Goal: Task Accomplishment & Management: Manage account settings

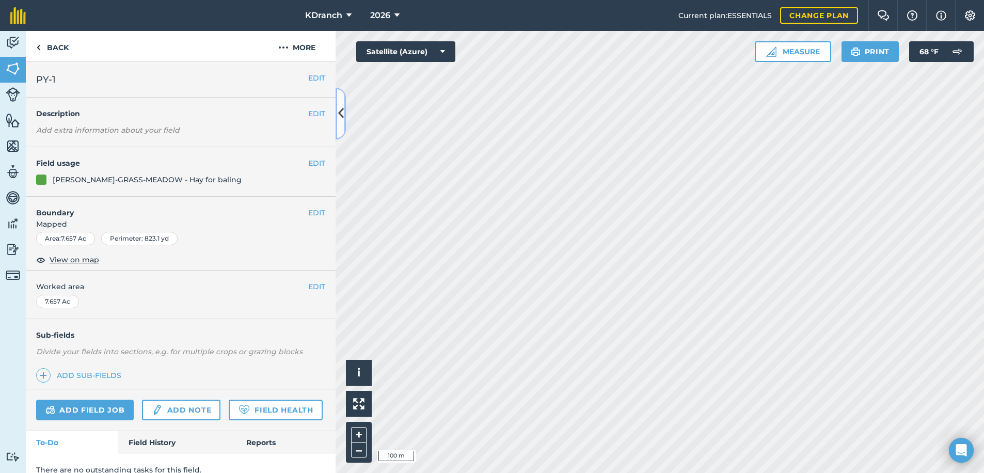
click at [343, 123] on button at bounding box center [341, 114] width 10 height 52
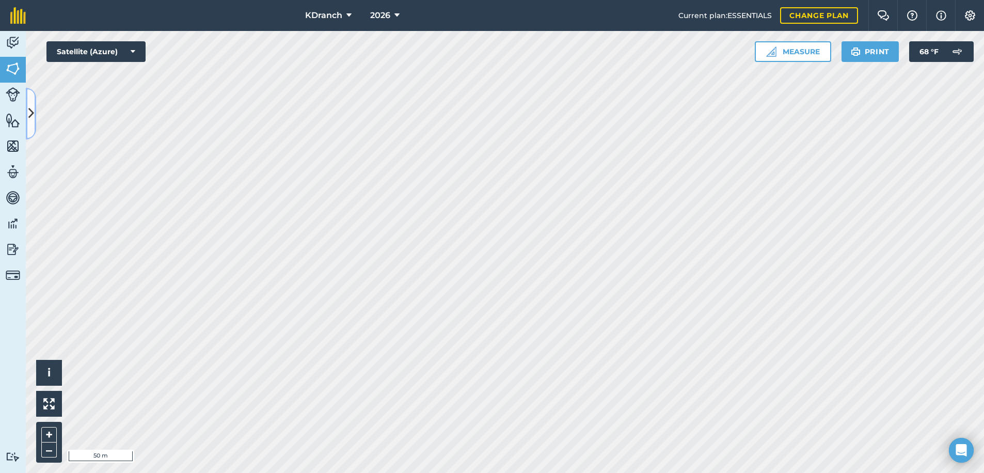
click at [33, 98] on button at bounding box center [31, 114] width 10 height 52
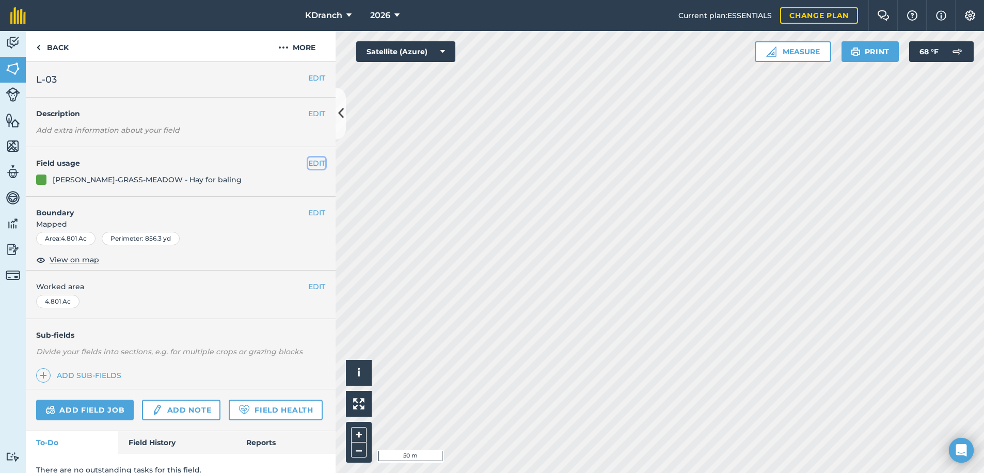
click at [308, 161] on button "EDIT" at bounding box center [316, 162] width 17 height 11
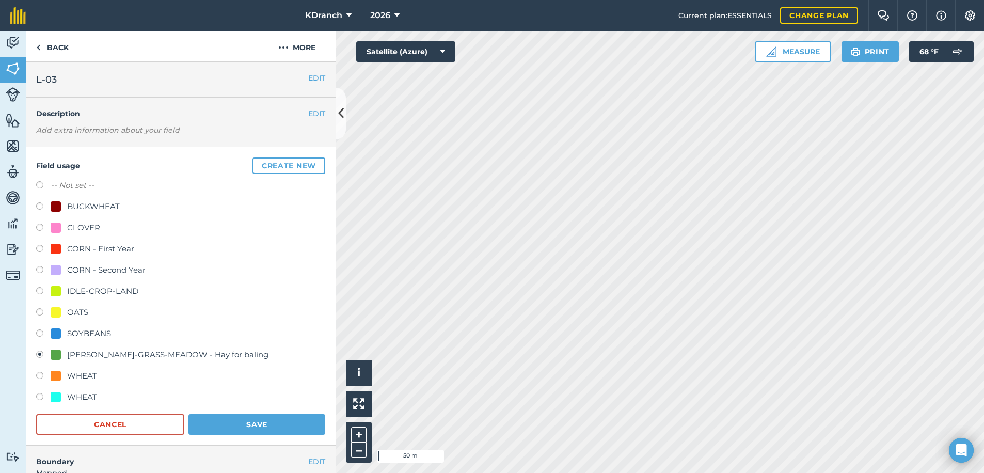
click at [59, 248] on div at bounding box center [56, 249] width 10 height 10
radio input "true"
radio input "false"
click at [227, 419] on button "Save" at bounding box center [256, 424] width 137 height 21
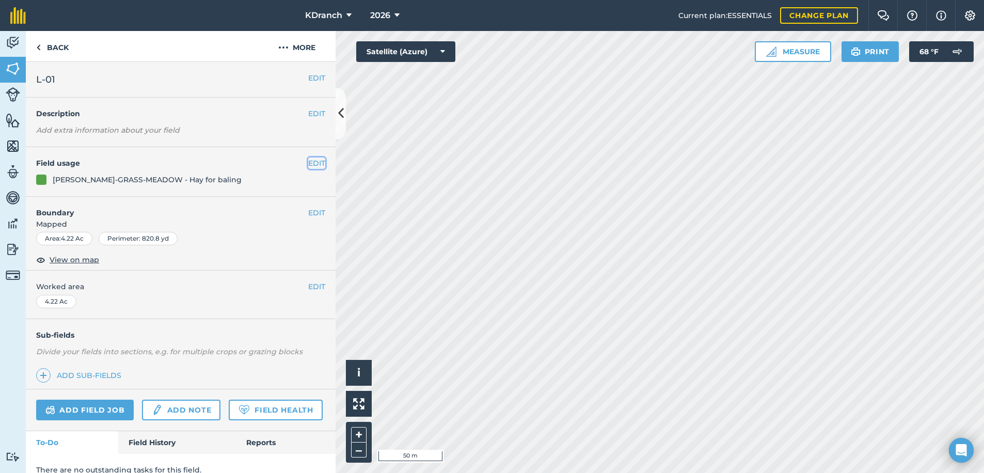
click at [308, 158] on button "EDIT" at bounding box center [316, 162] width 17 height 11
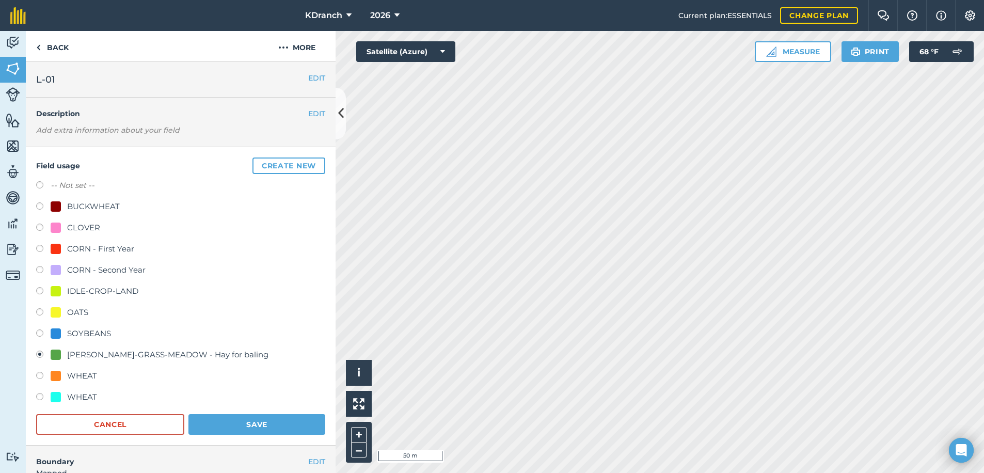
click at [68, 249] on div "CORN - First Year" at bounding box center [100, 249] width 67 height 12
radio input "true"
radio input "false"
click at [230, 418] on button "Save" at bounding box center [256, 424] width 137 height 21
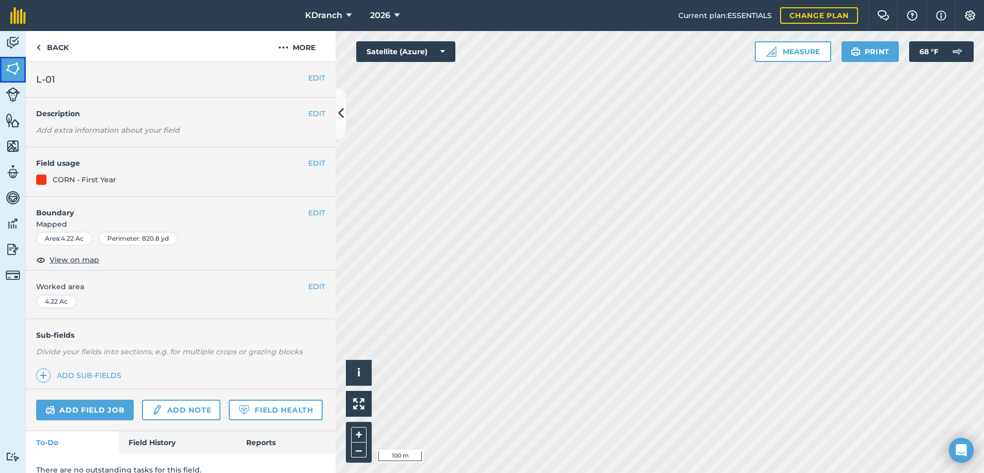
click at [10, 72] on img at bounding box center [13, 68] width 14 height 15
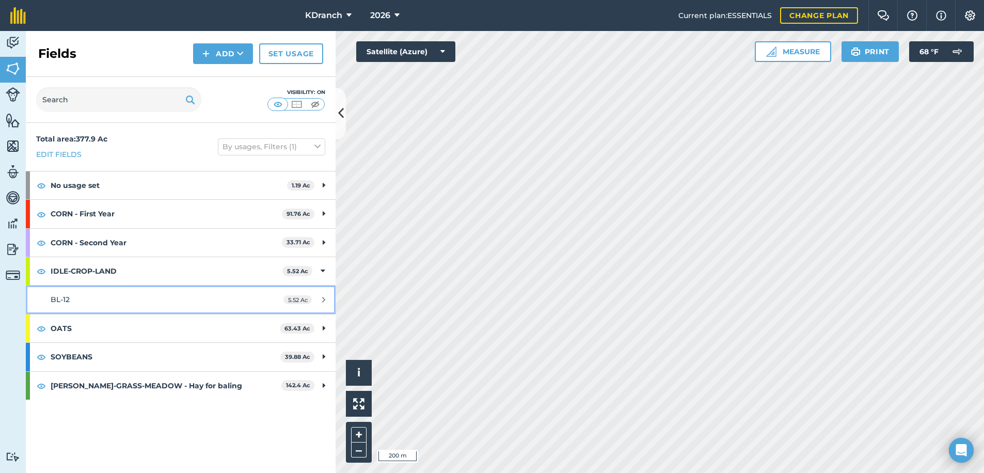
click at [253, 292] on link "BL-12 5.52 Ac" at bounding box center [181, 299] width 310 height 28
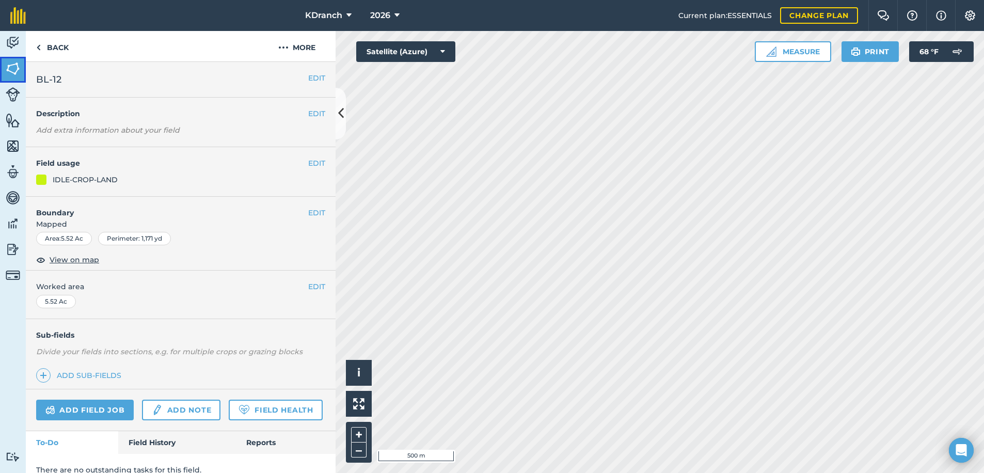
click at [19, 71] on img at bounding box center [13, 68] width 14 height 15
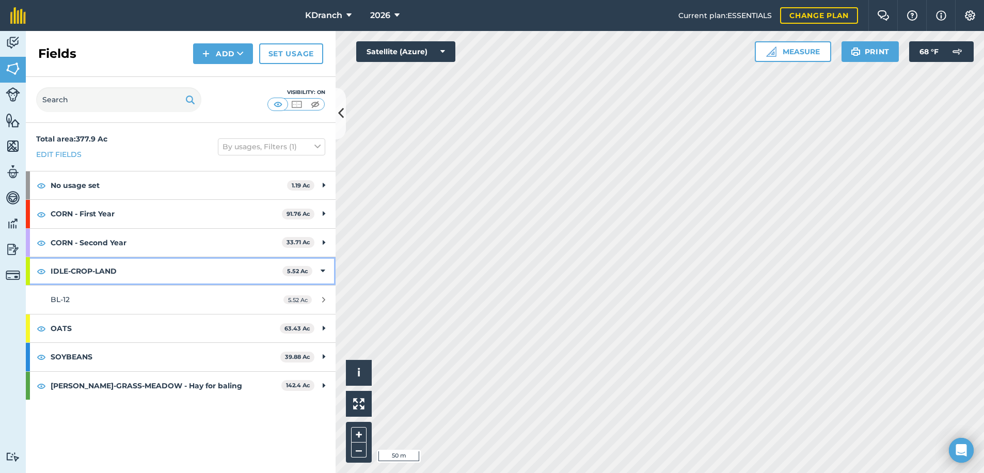
click at [318, 266] on div "IDLE-CROP-LAND 5.52 Ac" at bounding box center [181, 271] width 310 height 28
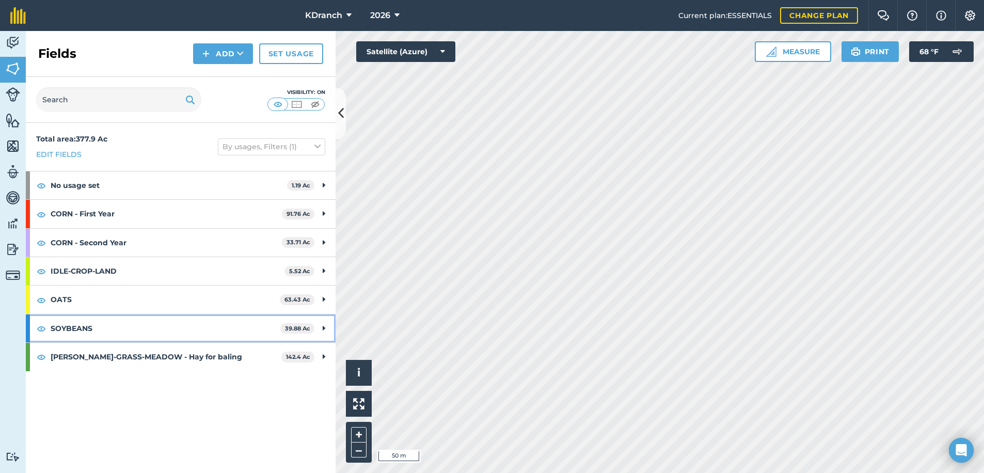
click at [325, 331] on div "SOYBEANS 39.88 Ac" at bounding box center [181, 328] width 310 height 28
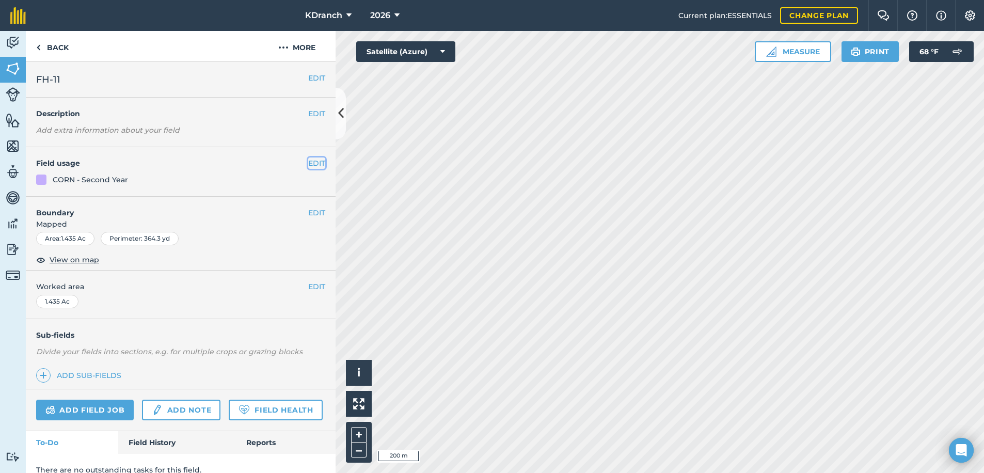
click at [313, 161] on button "EDIT" at bounding box center [316, 162] width 17 height 11
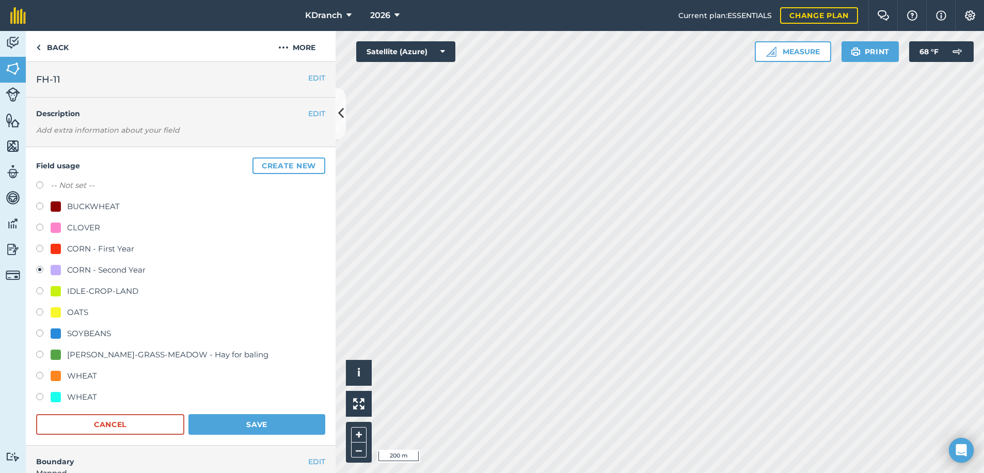
click at [94, 253] on div "CORN - First Year" at bounding box center [100, 249] width 67 height 12
radio input "true"
radio input "false"
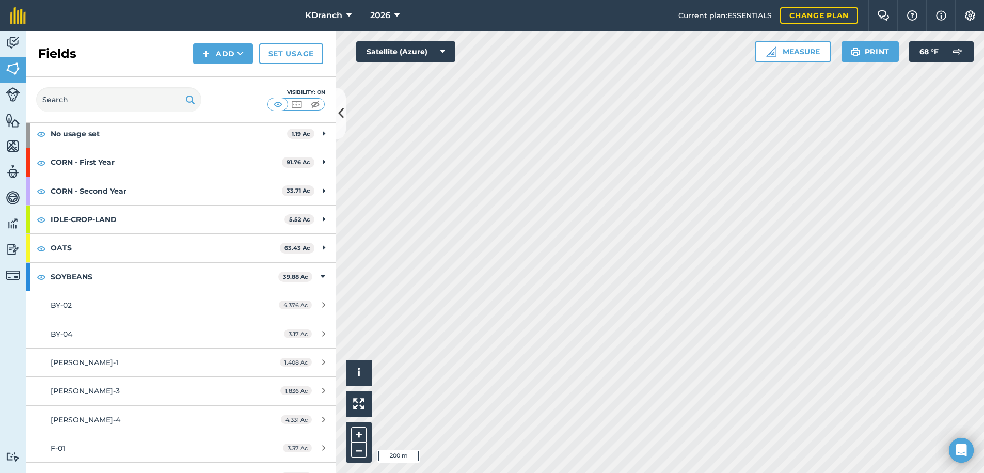
scroll to position [155, 0]
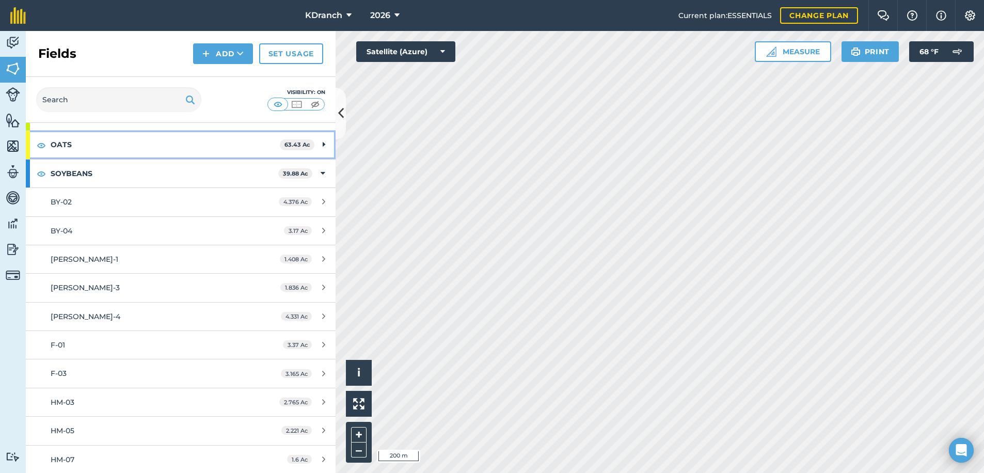
click at [323, 148] on icon at bounding box center [324, 144] width 3 height 11
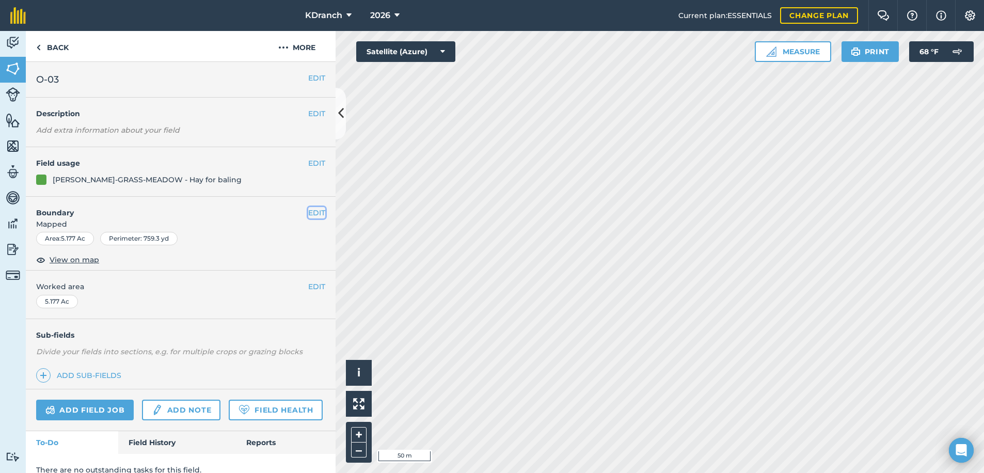
click at [314, 213] on button "EDIT" at bounding box center [316, 212] width 17 height 11
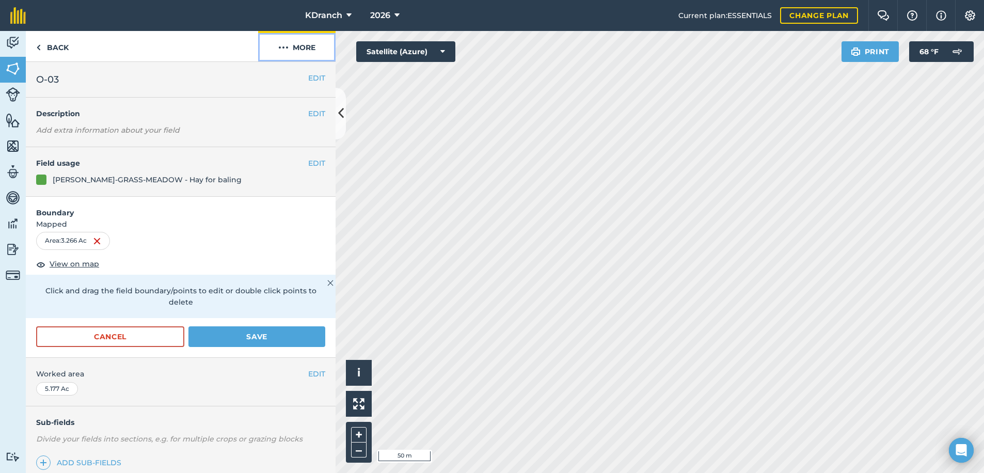
click at [295, 49] on button "More" at bounding box center [296, 46] width 77 height 30
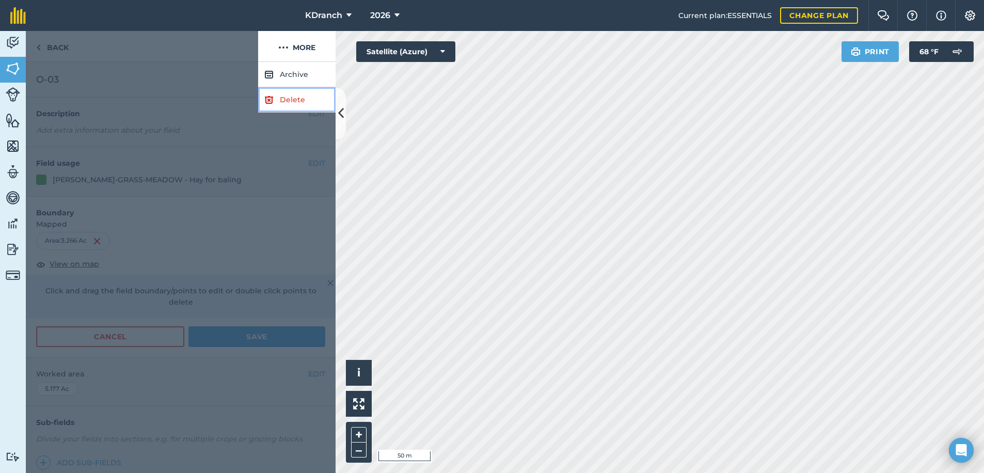
click at [297, 94] on link "Delete" at bounding box center [296, 99] width 77 height 25
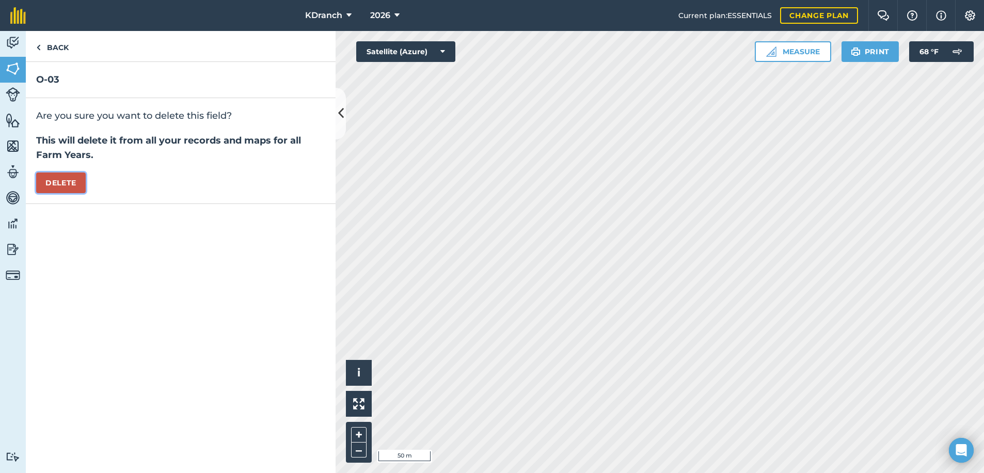
click at [64, 180] on button "Delete" at bounding box center [61, 182] width 50 height 21
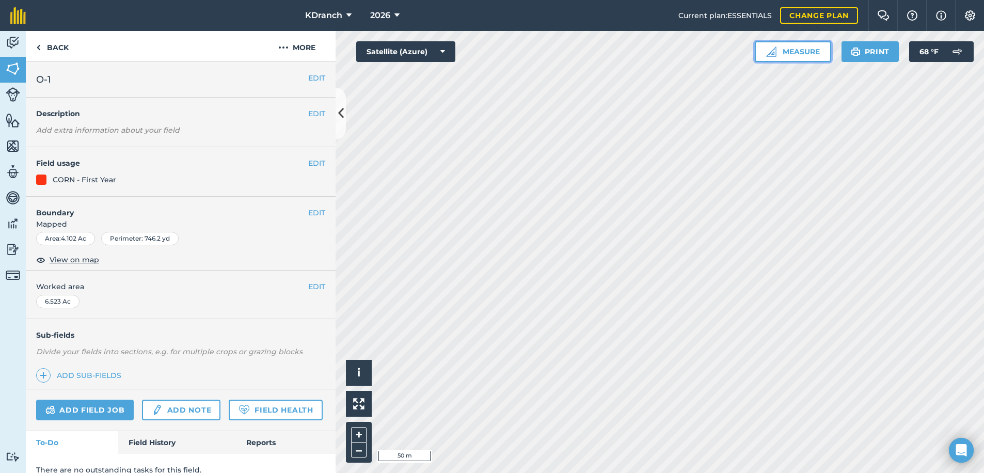
click at [791, 55] on button "Measure" at bounding box center [793, 51] width 76 height 21
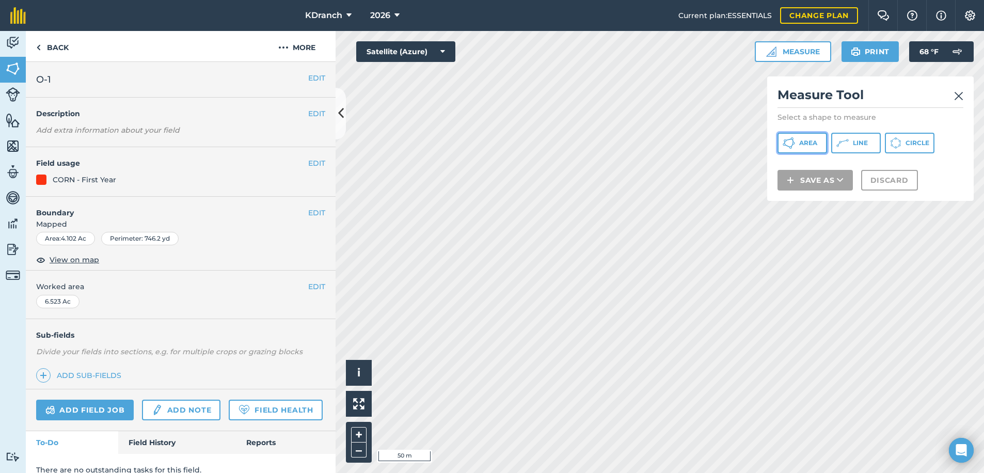
click at [803, 145] on span "Area" at bounding box center [808, 143] width 18 height 8
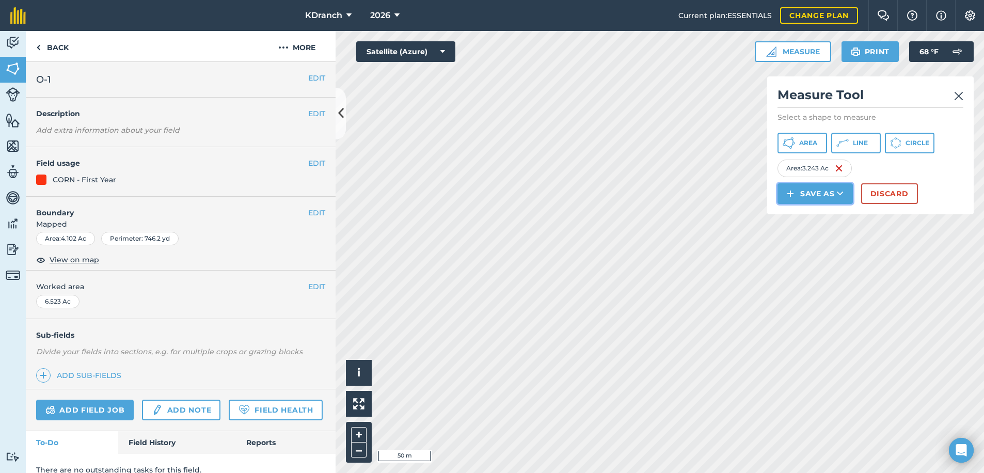
click at [812, 197] on button "Save as" at bounding box center [814, 193] width 75 height 21
click at [801, 216] on link "Field" at bounding box center [815, 216] width 72 height 23
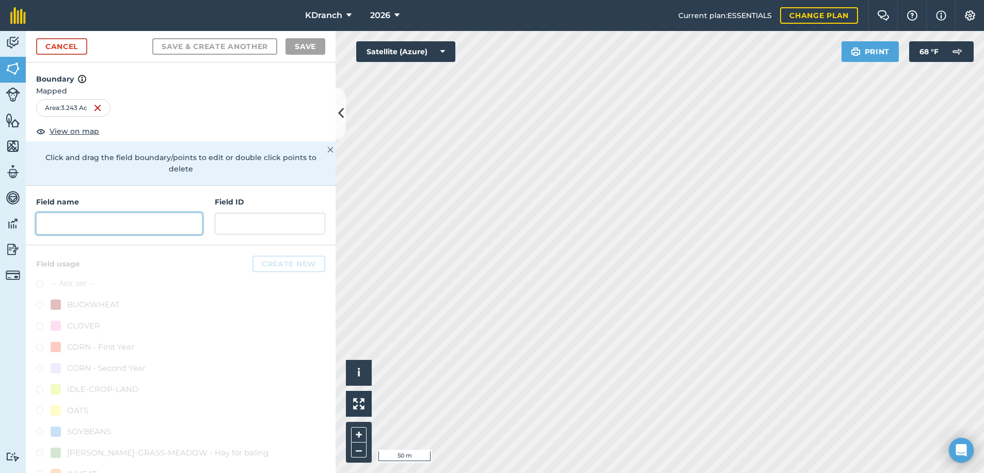
click at [122, 232] on input "text" at bounding box center [119, 224] width 166 height 22
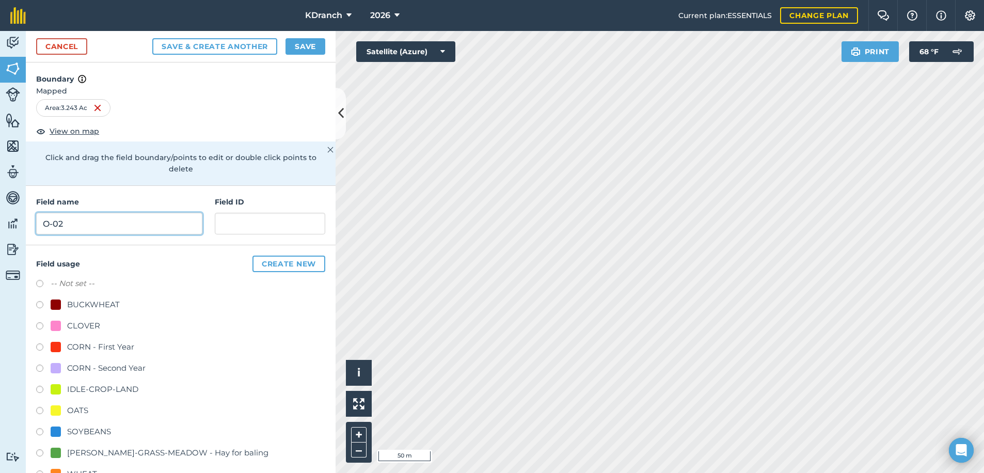
type input "O-02"
click at [62, 456] on div "[PERSON_NAME]-GRASS-MEADOW - Hay for baling" at bounding box center [160, 453] width 218 height 12
radio input "true"
click at [300, 43] on button "Save" at bounding box center [305, 46] width 40 height 17
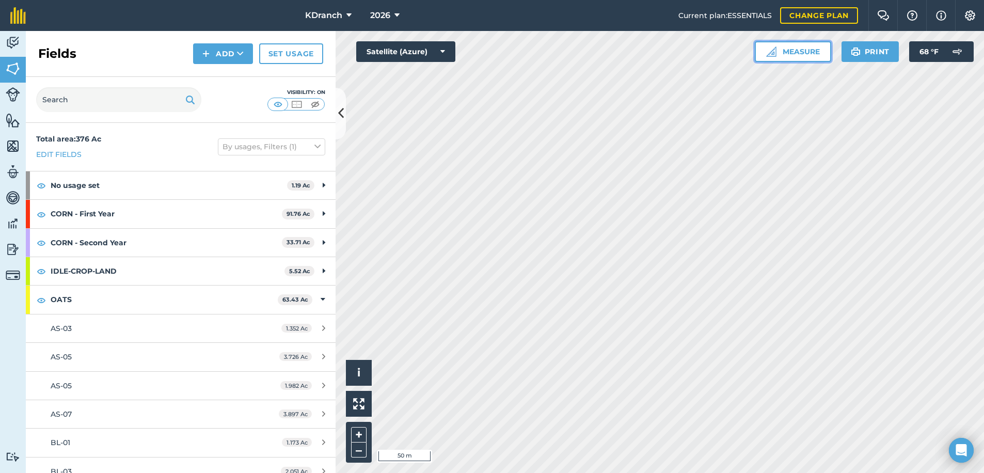
click at [804, 52] on button "Measure" at bounding box center [793, 51] width 76 height 21
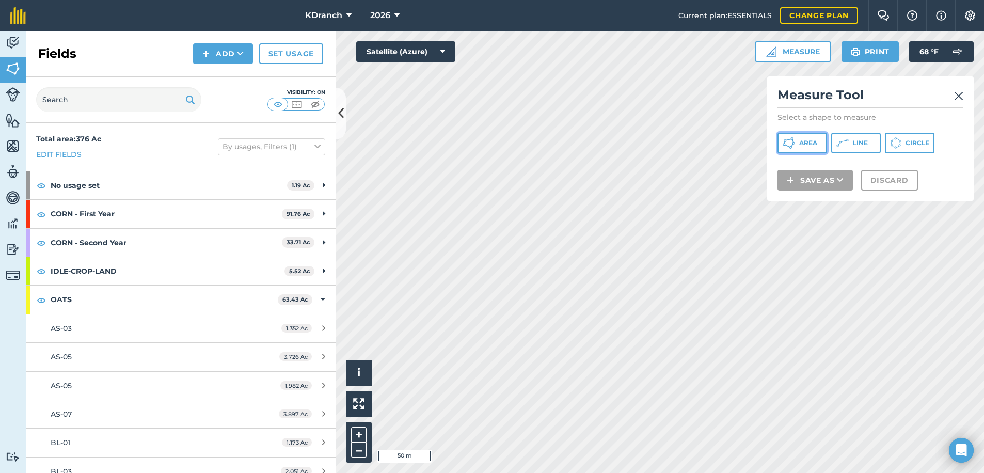
click at [809, 148] on button "Area" at bounding box center [802, 143] width 50 height 21
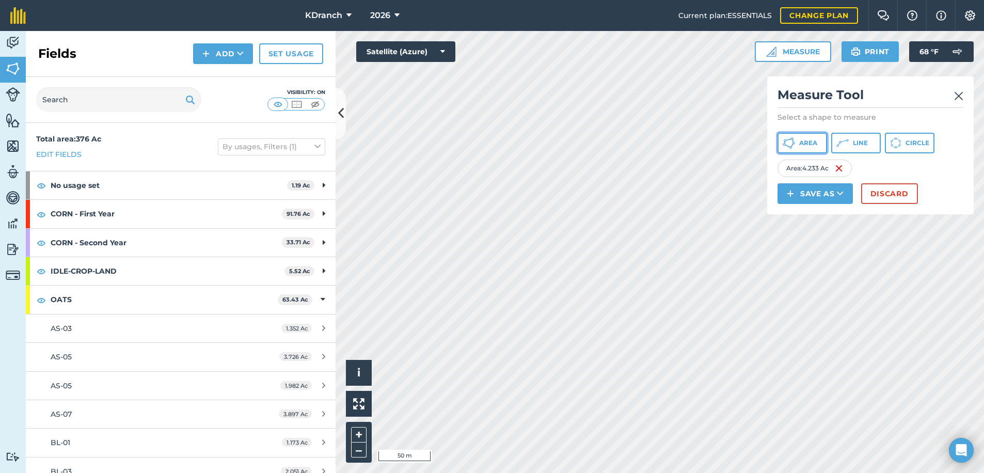
click at [800, 140] on span "Area" at bounding box center [808, 143] width 18 height 8
click at [803, 194] on button "Save as" at bounding box center [814, 193] width 75 height 21
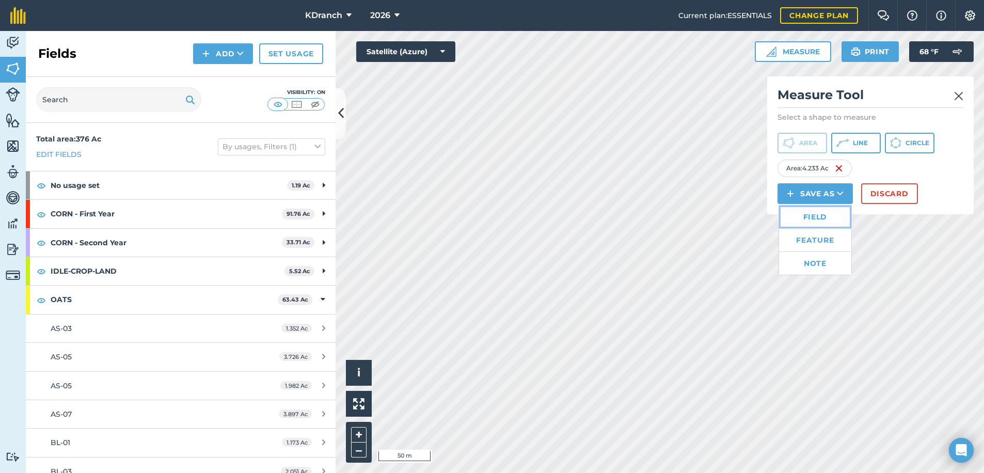
click at [797, 211] on link "Field" at bounding box center [815, 216] width 72 height 23
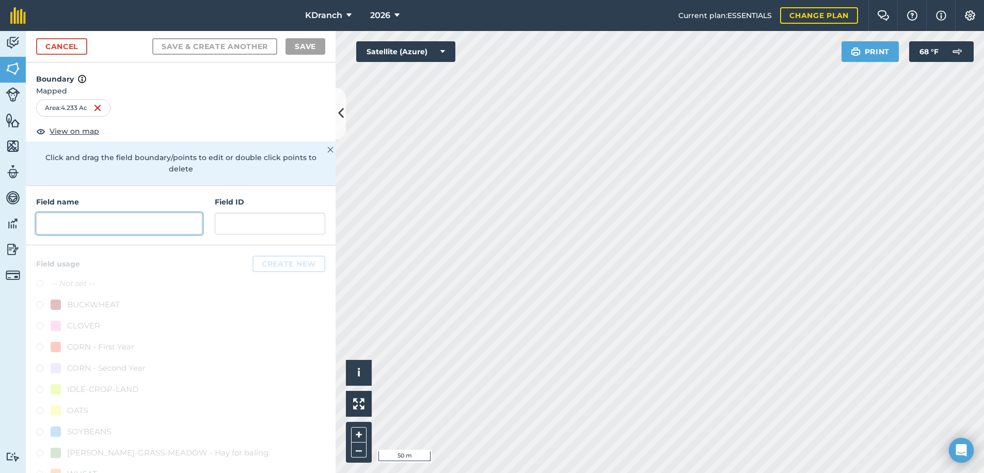
click at [125, 222] on input "text" at bounding box center [119, 224] width 166 height 22
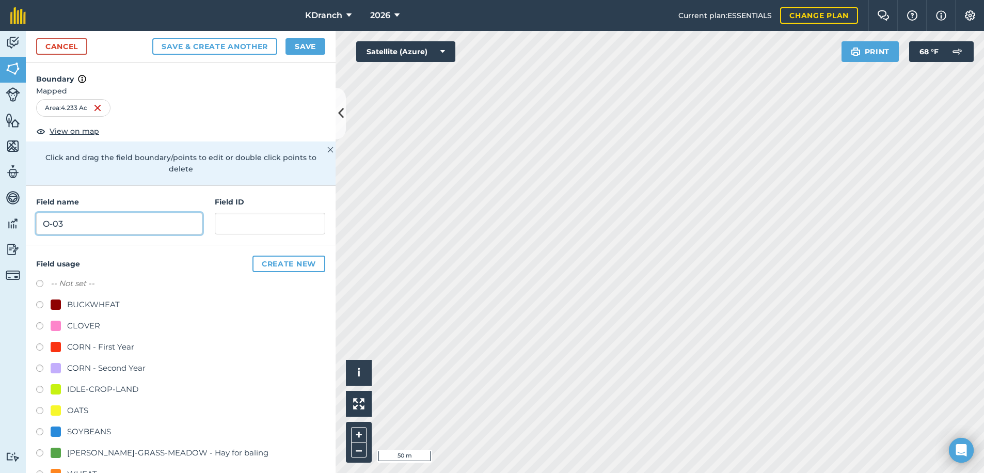
type input "O-03"
click at [74, 335] on div "-- Not set -- BUCKWHEAT CLOVER CORN - First Year CORN - Second Year IDLE-CROP-L…" at bounding box center [180, 390] width 289 height 227
click at [63, 342] on div "CORN - First Year" at bounding box center [93, 347] width 84 height 12
radio input "true"
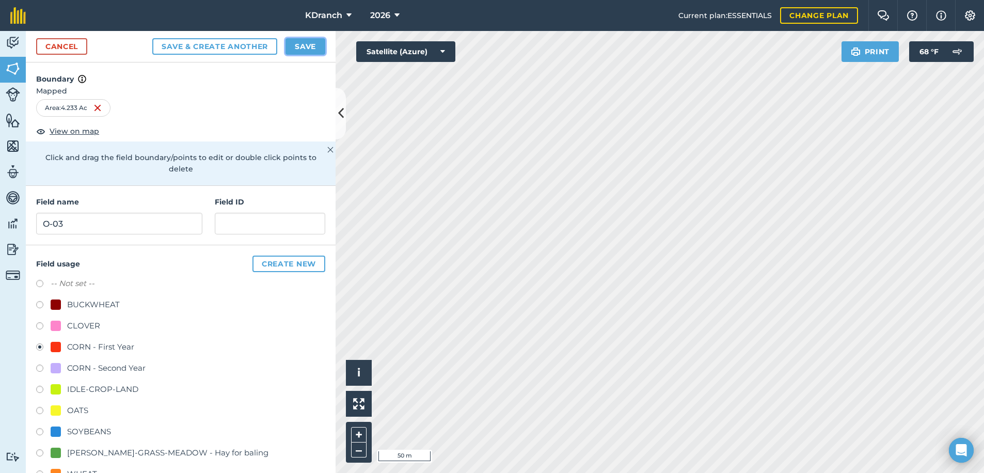
click at [308, 50] on button "Save" at bounding box center [305, 46] width 40 height 17
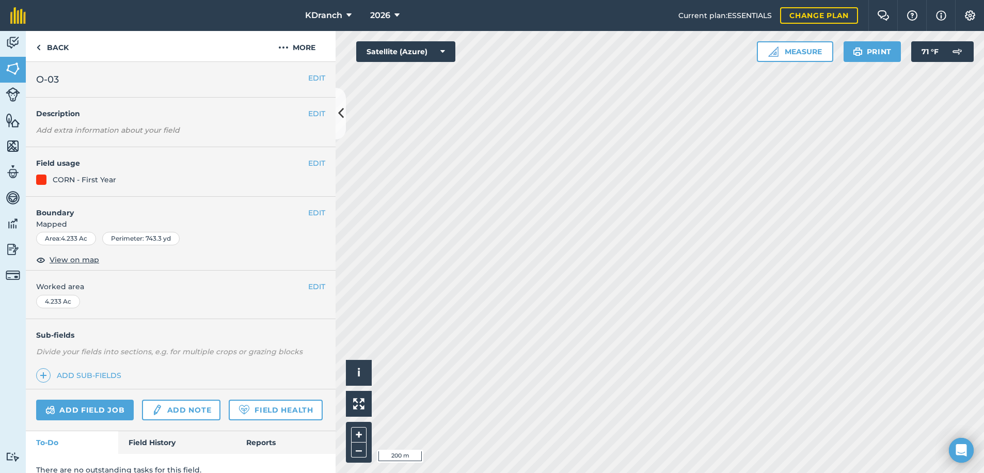
click at [328, 272] on div "Activity Fields Livestock Features Maps Team Vehicles Data Reporting Billing Tu…" at bounding box center [492, 252] width 984 height 442
click at [708, 472] on html "KDranch 2026 Current plan : ESSENTIALS Change plan Farm Chat Help Info Settings…" at bounding box center [492, 236] width 984 height 473
click at [571, 472] on html "KDranch 2026 Current plan : ESSENTIALS Change plan Farm Chat Help Info Settings…" at bounding box center [492, 236] width 984 height 473
